Goal: Book appointment/travel/reservation

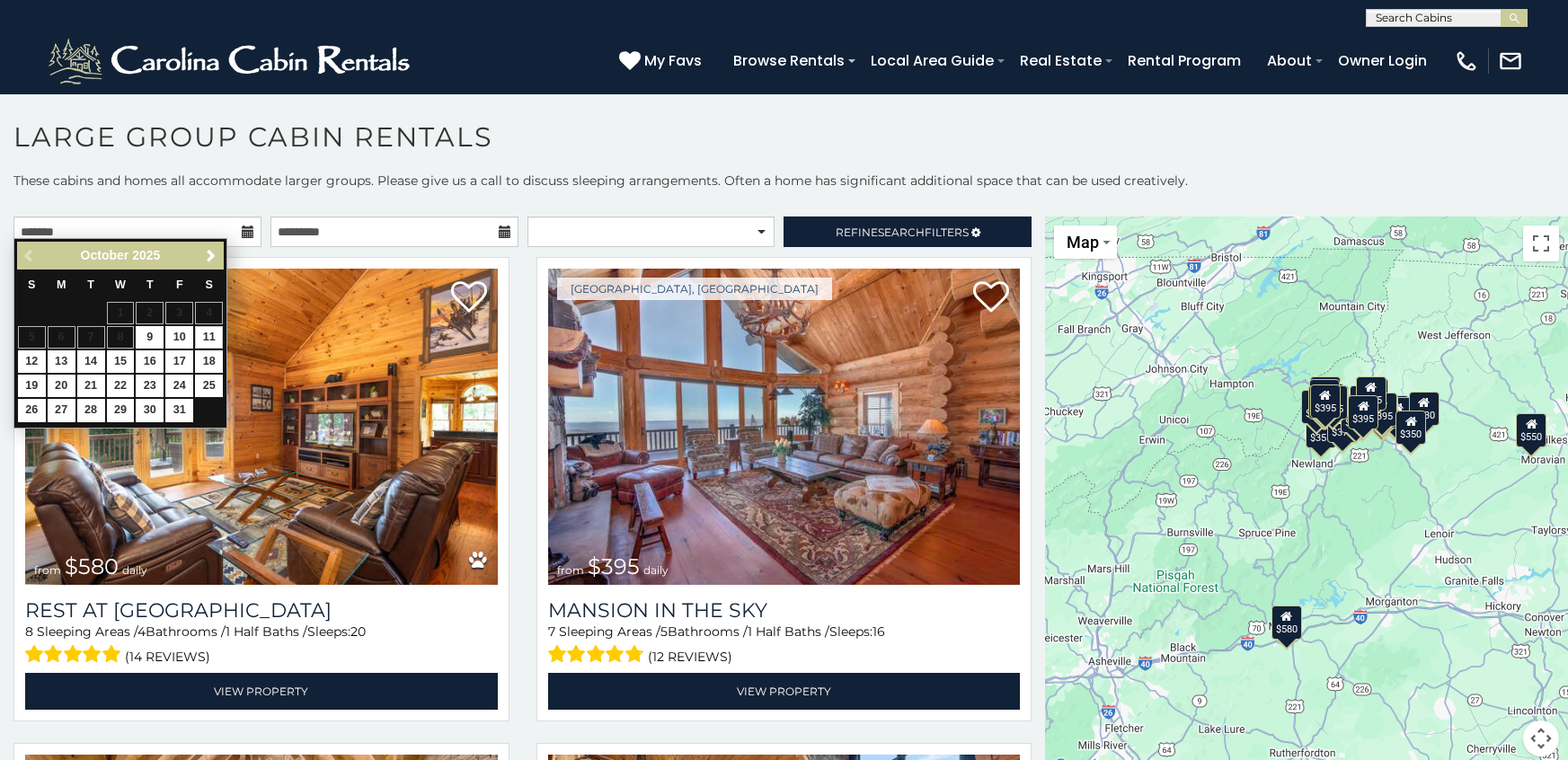
scroll to position [8, 0]
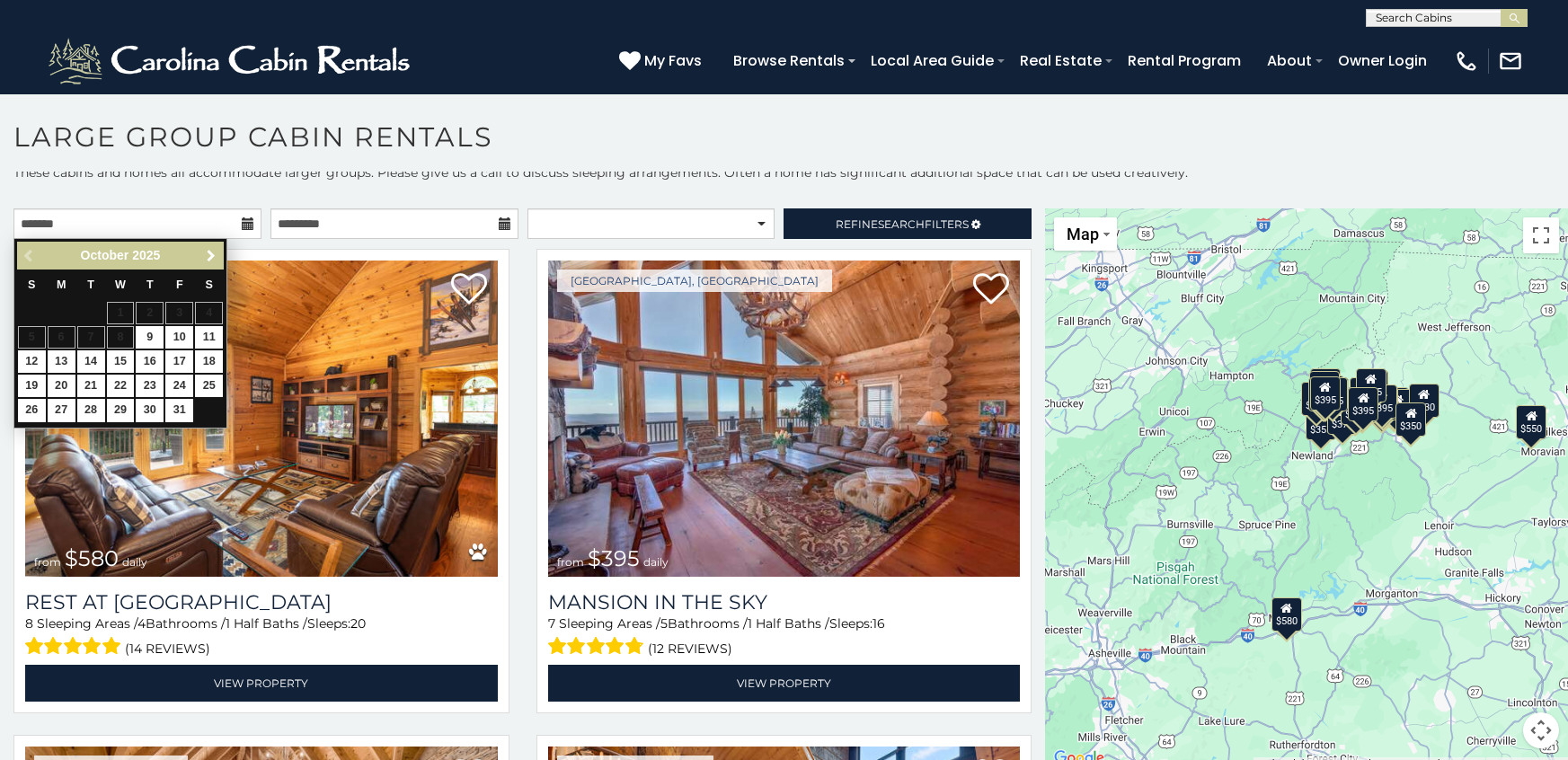
click at [205, 259] on span "Next" at bounding box center [211, 257] width 15 height 15
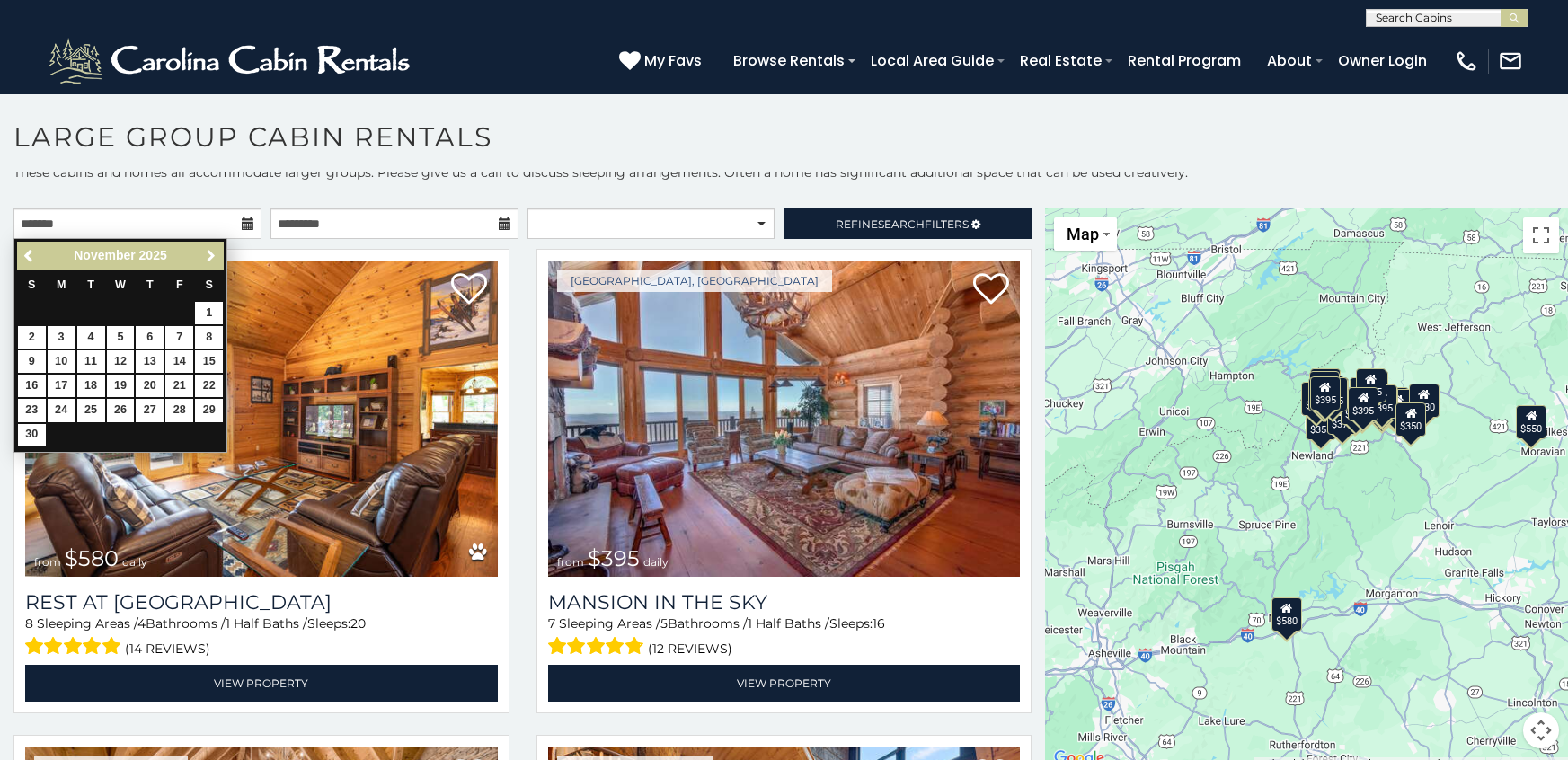
click at [204, 258] on span "Next" at bounding box center [211, 257] width 15 height 15
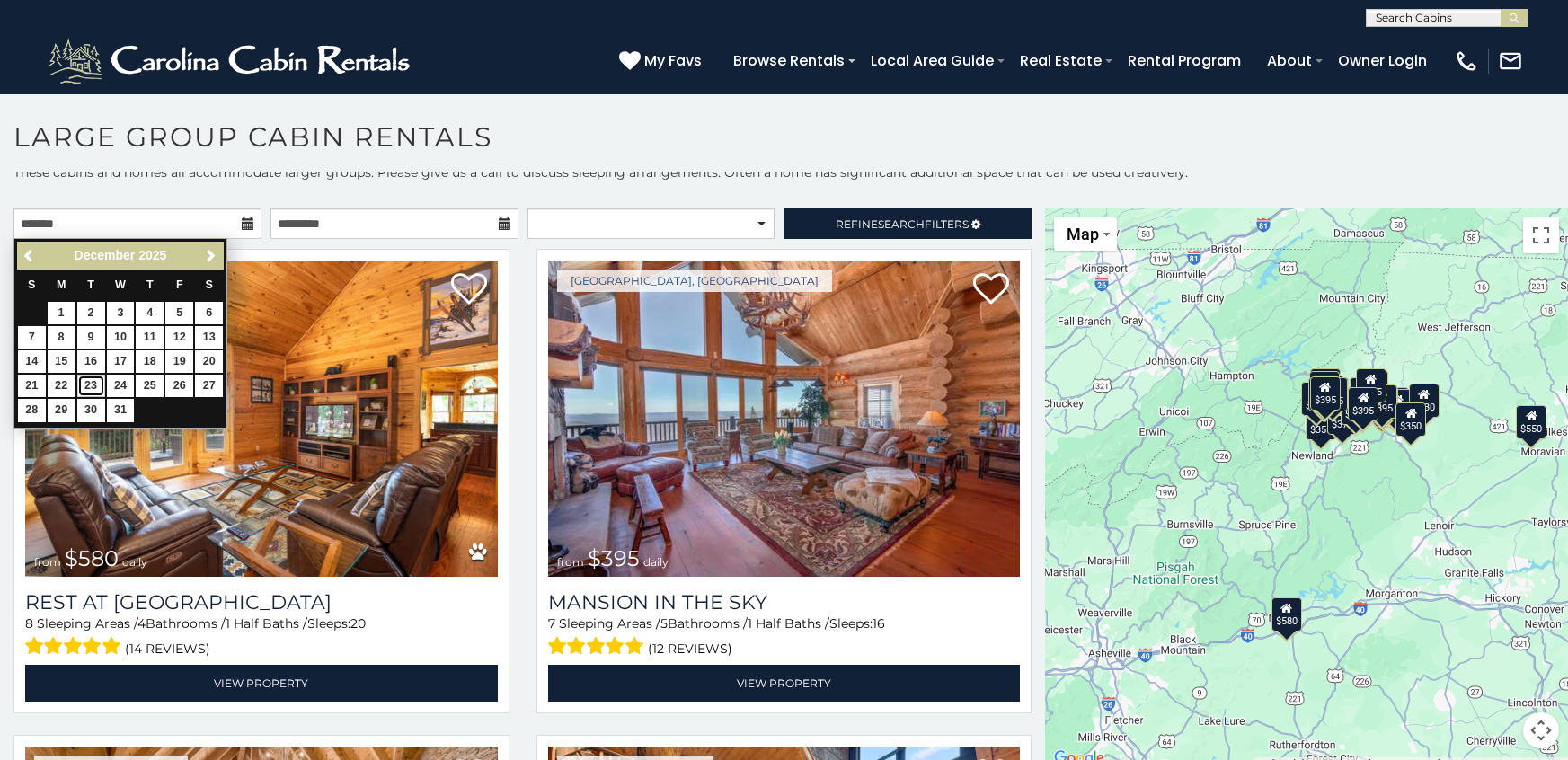
click at [92, 383] on link "23" at bounding box center [91, 386] width 28 height 23
type input "**********"
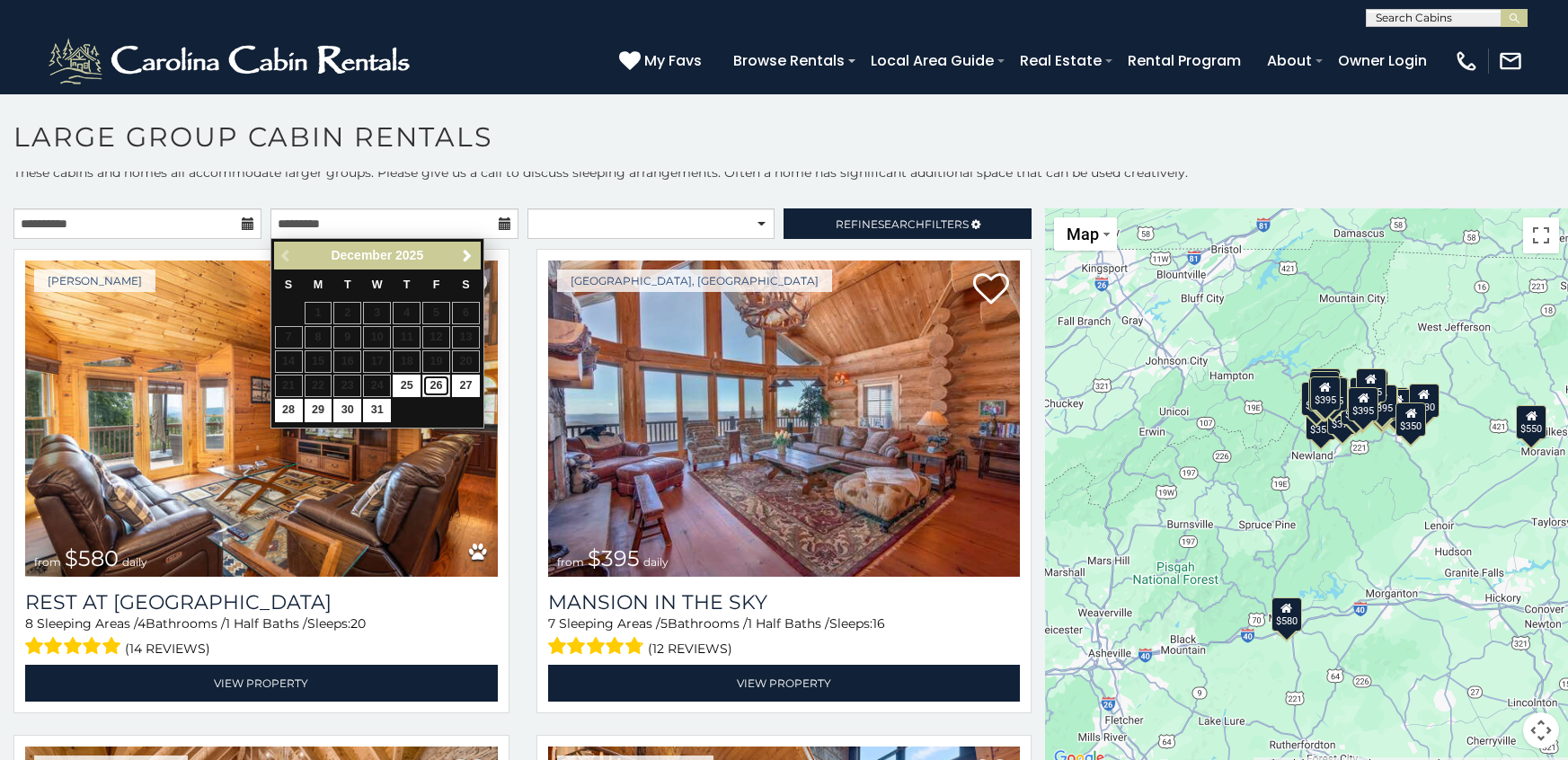
click at [448, 390] on link "26" at bounding box center [436, 386] width 28 height 23
type input "**********"
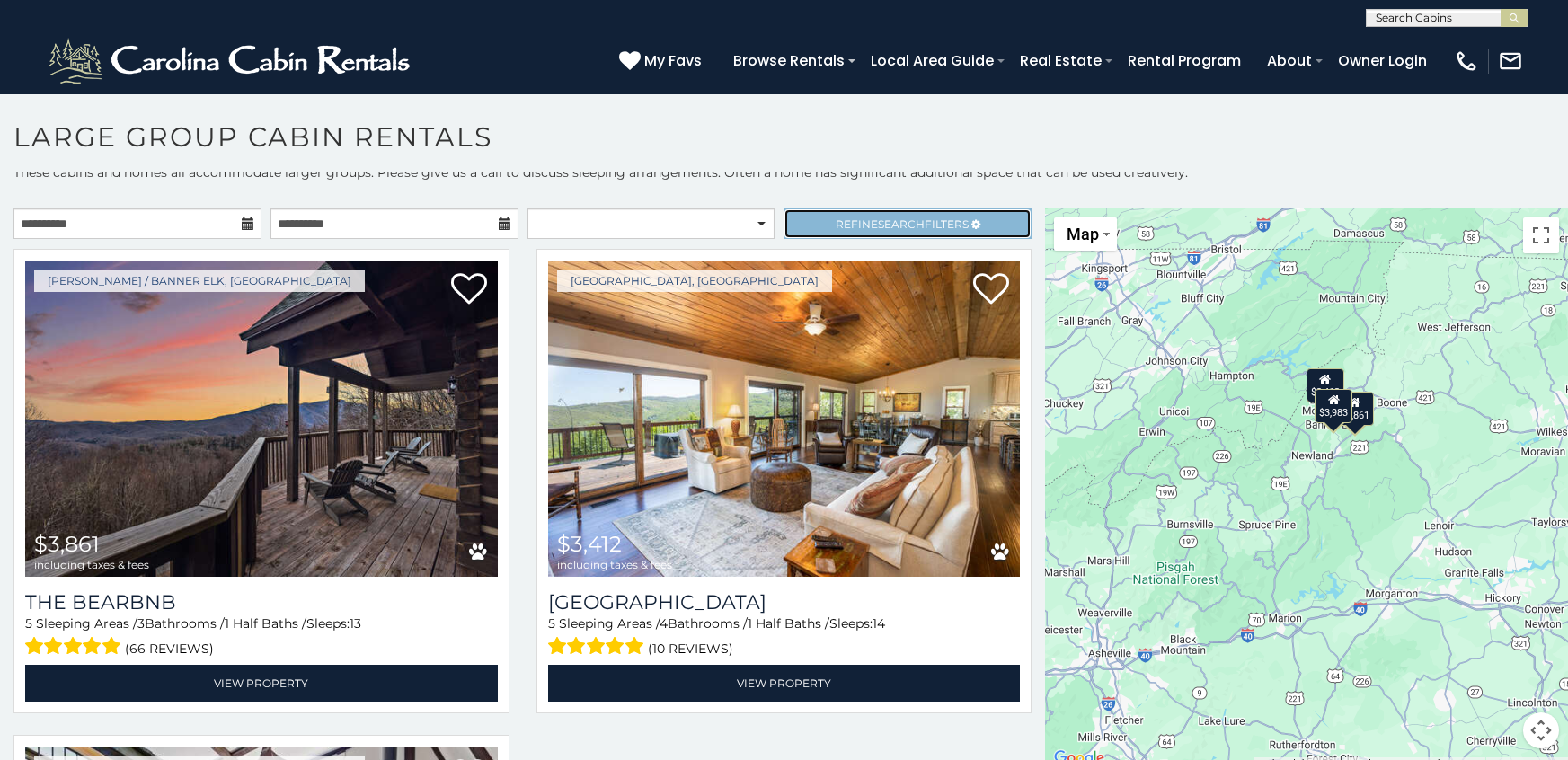
click at [894, 225] on span "Search" at bounding box center [901, 224] width 46 height 14
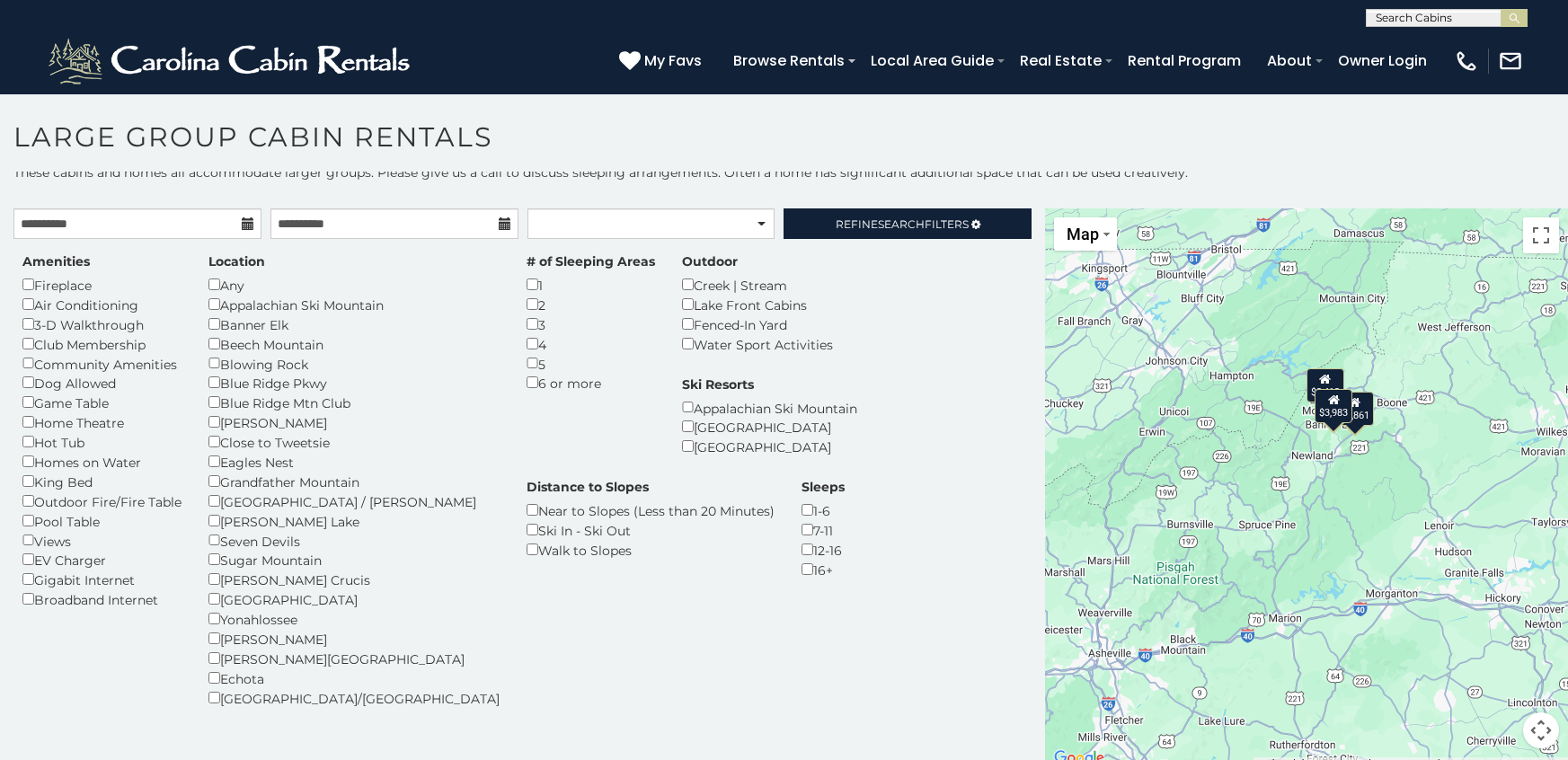
click at [915, 169] on h1 "Large Group Cabin Rentals" at bounding box center [784, 146] width 1568 height 51
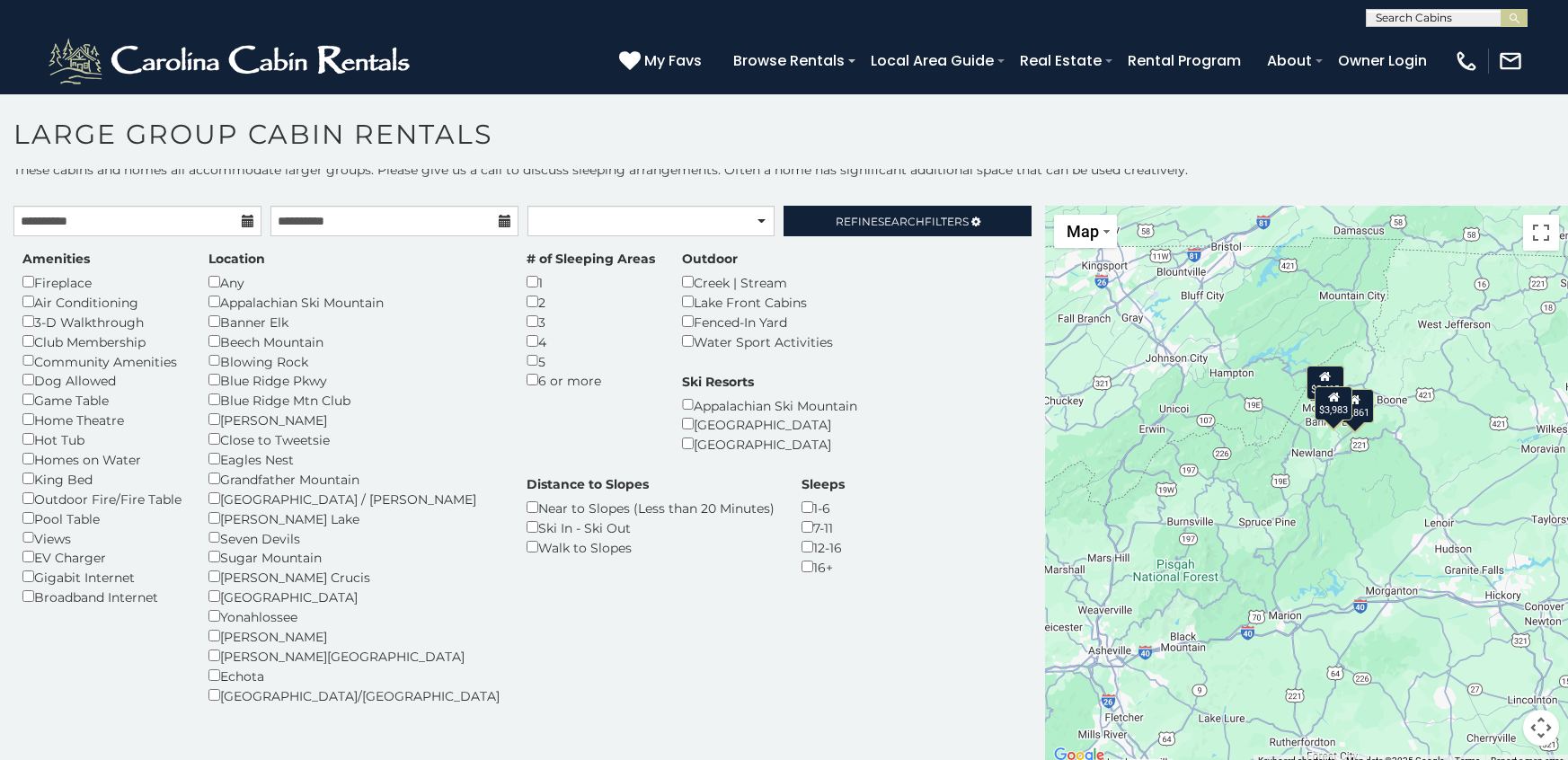
scroll to position [8, 0]
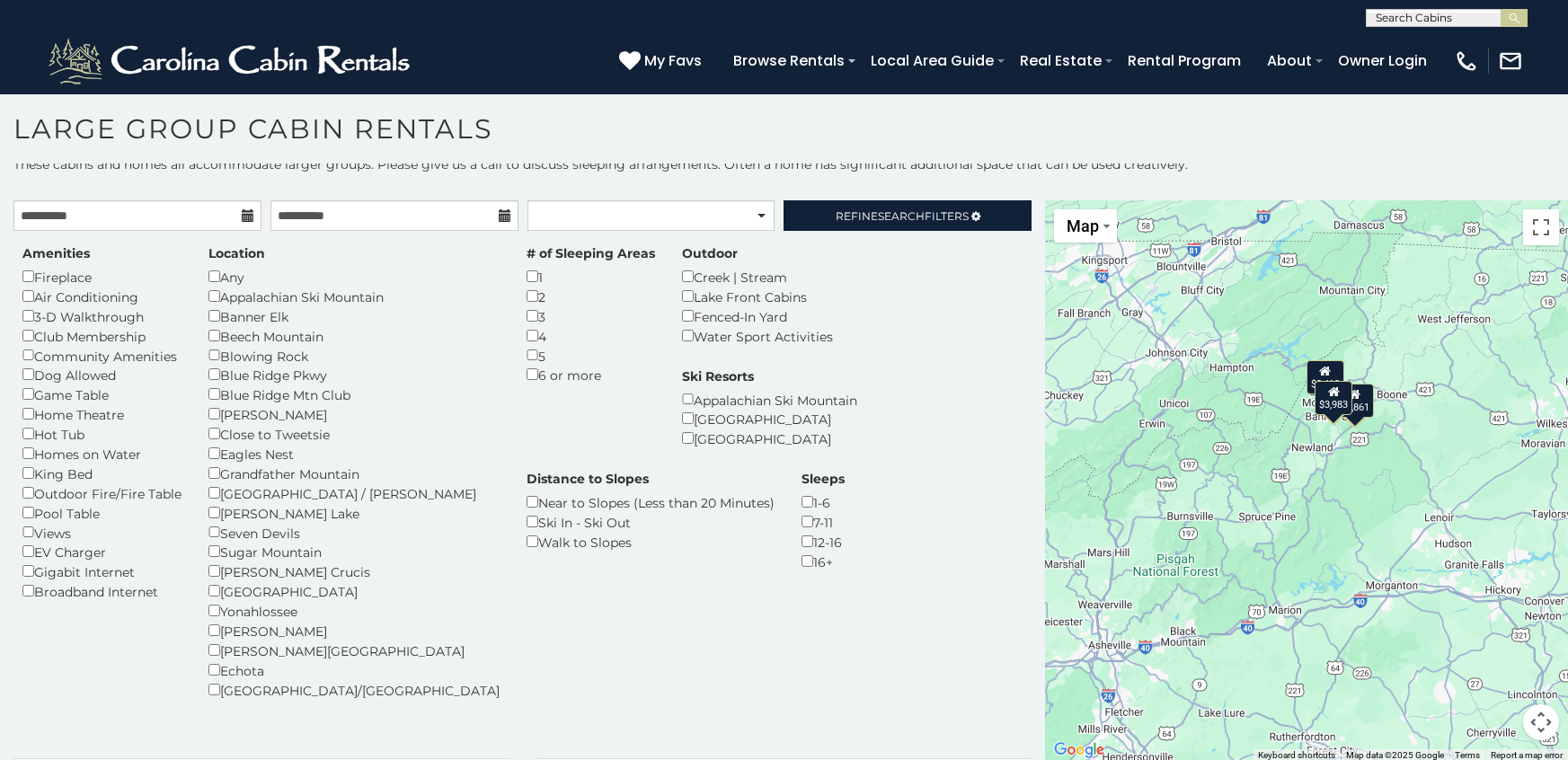
drag, startPoint x: 1038, startPoint y: 109, endPoint x: 1048, endPoint y: 100, distance: 13.5
click at [1048, 100] on section "**********" at bounding box center [784, 424] width 1568 height 677
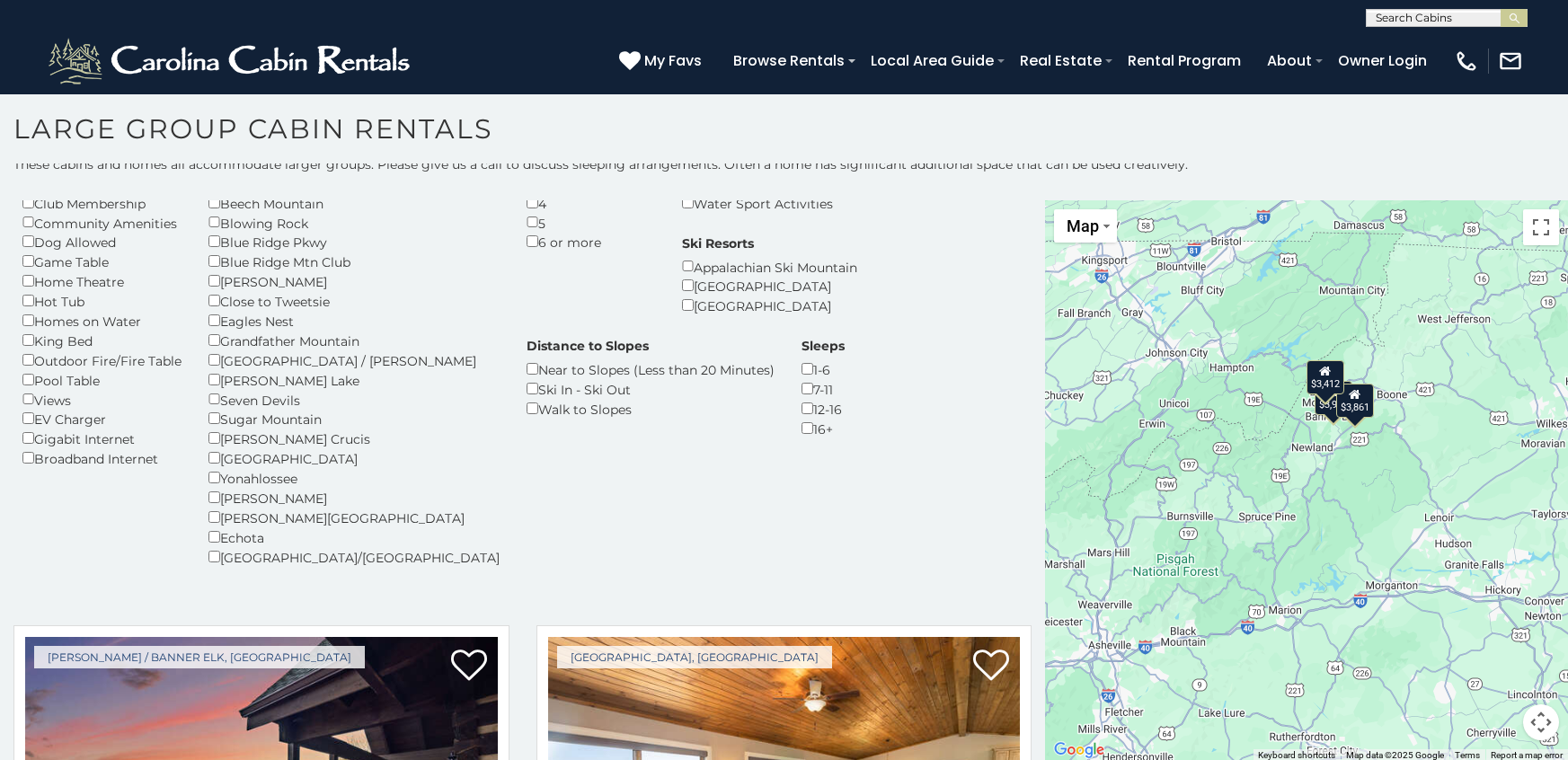
scroll to position [0, 0]
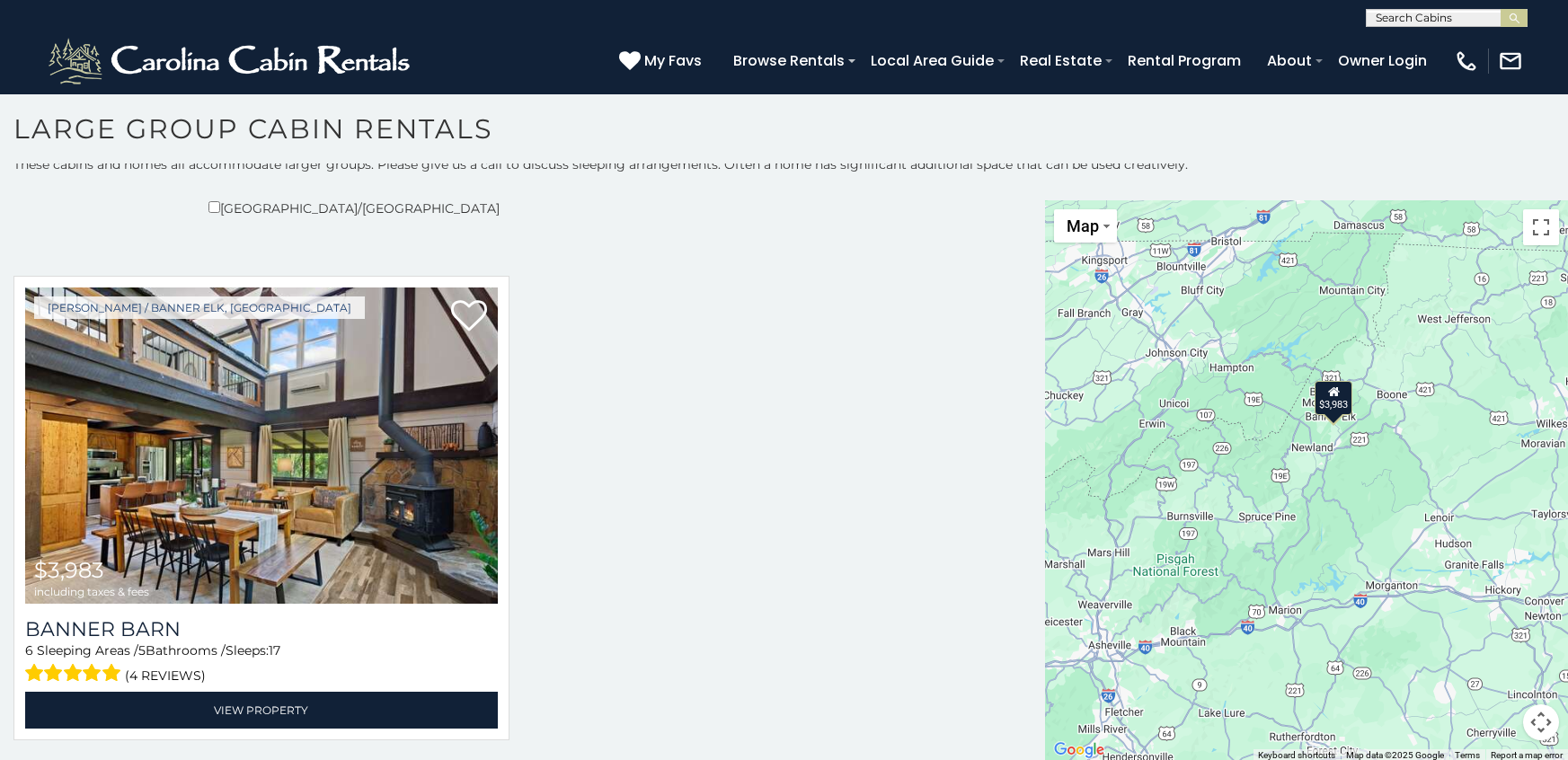
scroll to position [492, 0]
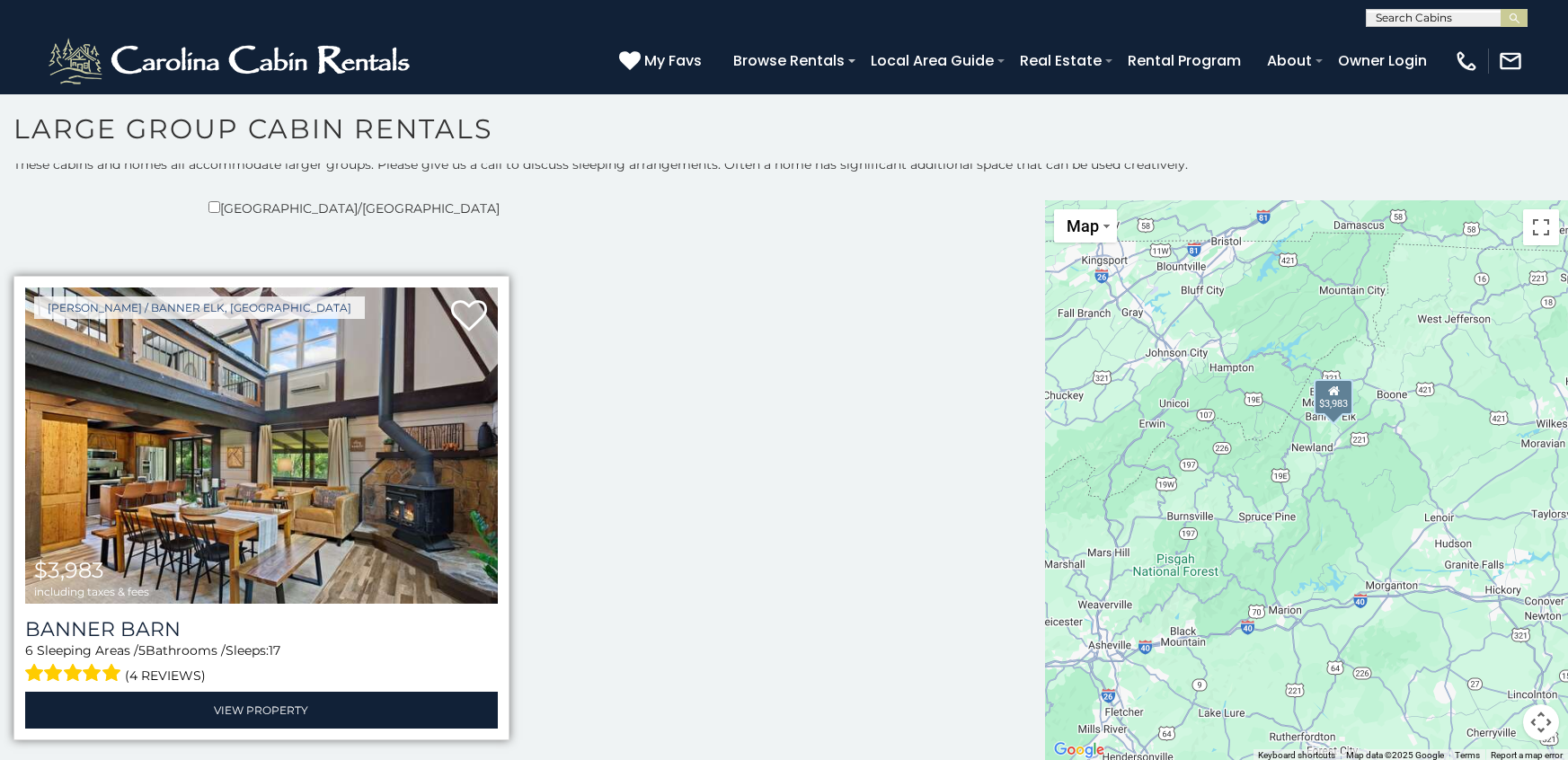
click at [399, 449] on img at bounding box center [261, 446] width 472 height 317
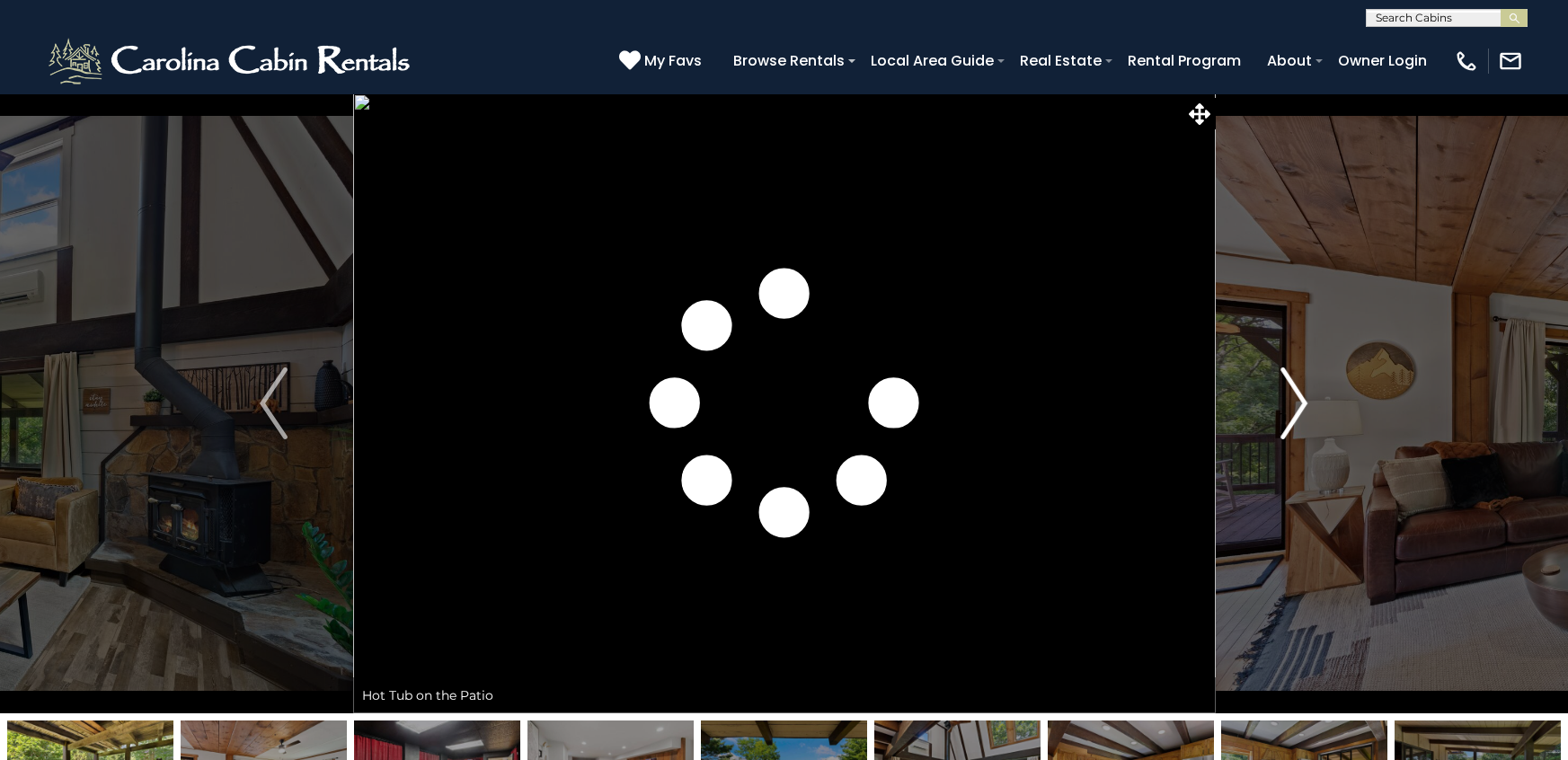
click at [1275, 390] on button "Next" at bounding box center [1294, 403] width 158 height 620
